Goal: Task Accomplishment & Management: Manage account settings

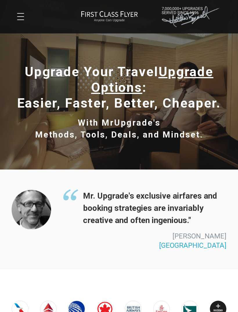
click at [24, 15] on button at bounding box center [20, 16] width 7 height 7
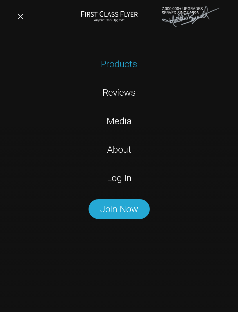
click at [124, 174] on link "Log In" at bounding box center [119, 178] width 151 height 15
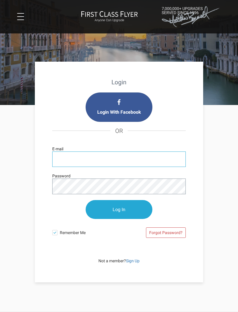
type input "[EMAIL_ADDRESS][DOMAIN_NAME]"
click at [119, 210] on input "Log In" at bounding box center [119, 209] width 67 height 19
click at [128, 206] on input "Log In" at bounding box center [119, 209] width 67 height 19
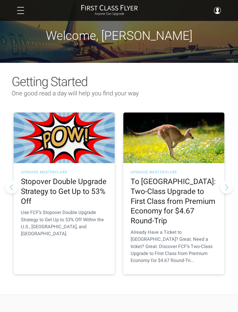
click at [162, 48] on link "Billing" at bounding box center [184, 45] width 61 height 4
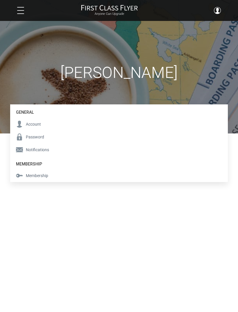
click at [42, 174] on span "Membership" at bounding box center [37, 175] width 22 height 6
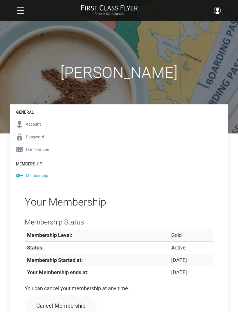
click at [33, 124] on span "Account" at bounding box center [33, 124] width 15 height 6
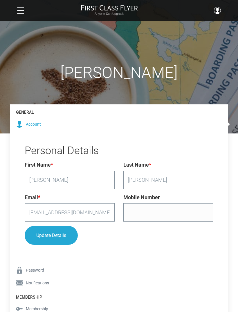
click at [24, 9] on button at bounding box center [20, 10] width 7 height 7
click at [19, 12] on button at bounding box center [20, 10] width 7 height 7
click at [20, 12] on button at bounding box center [20, 10] width 7 height 7
click at [24, 9] on button at bounding box center [20, 10] width 7 height 7
click at [220, 8] on span at bounding box center [217, 10] width 7 height 7
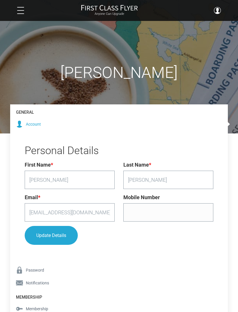
click at [159, 66] on link "Help" at bounding box center [184, 63] width 61 height 4
click at [160, 48] on link "Billing" at bounding box center [184, 45] width 61 height 4
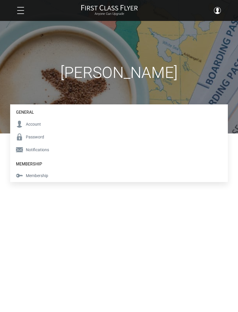
click at [38, 175] on span "Membership" at bounding box center [37, 175] width 22 height 6
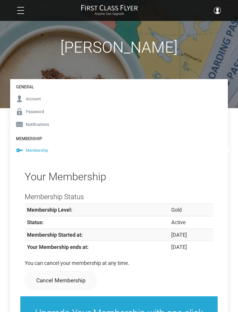
scroll to position [69, 0]
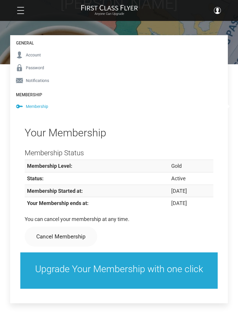
click at [66, 238] on link "Cancel Membership" at bounding box center [61, 236] width 73 height 20
